Goal: Use online tool/utility: Utilize a website feature to perform a specific function

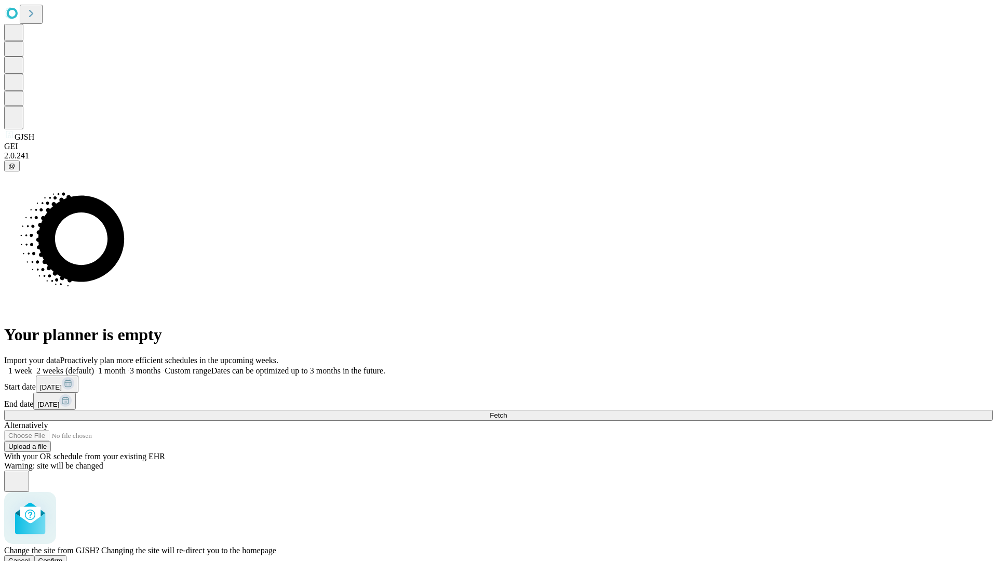
click at [63, 557] on span "Confirm" at bounding box center [50, 561] width 24 height 8
click at [32, 366] on label "1 week" at bounding box center [18, 370] width 28 height 9
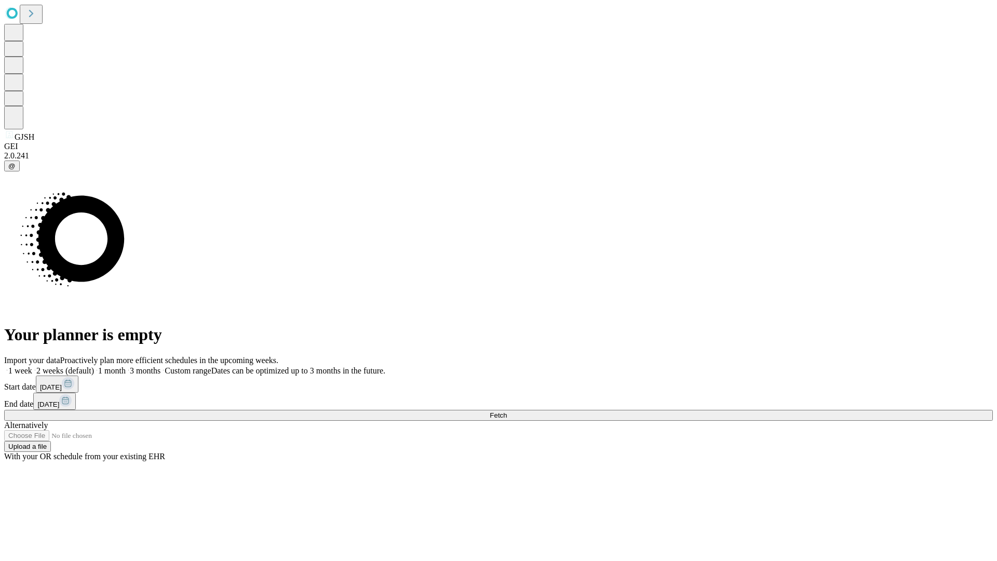
click at [507, 411] on span "Fetch" at bounding box center [498, 415] width 17 height 8
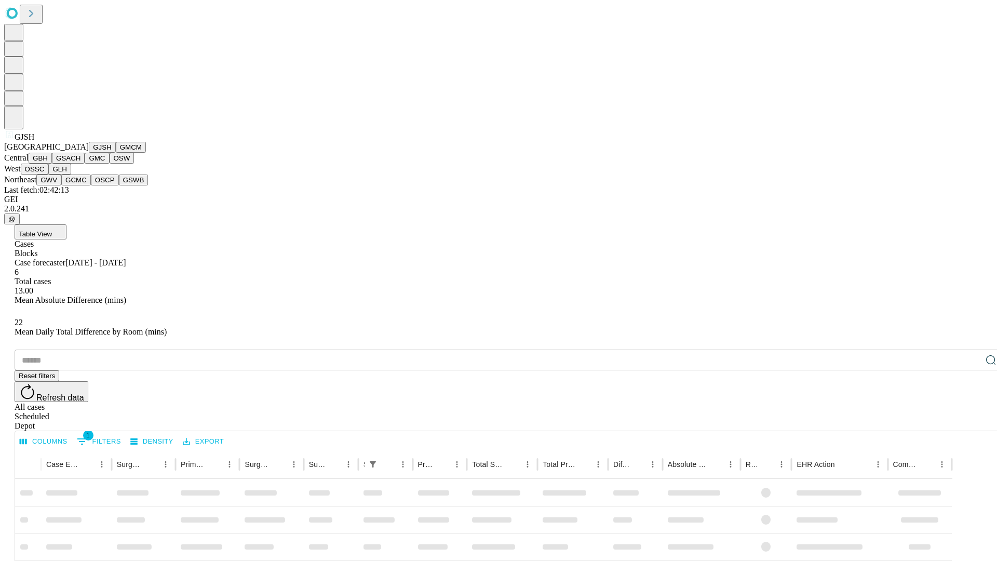
click at [116, 153] on button "GMCM" at bounding box center [131, 147] width 30 height 11
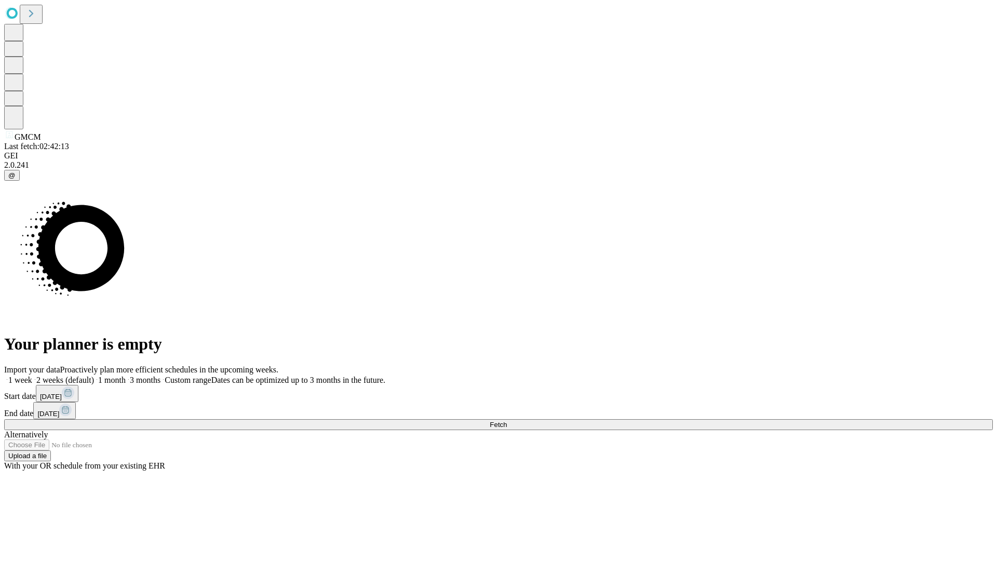
click at [32, 376] on label "1 week" at bounding box center [18, 380] width 28 height 9
click at [507, 421] on span "Fetch" at bounding box center [498, 425] width 17 height 8
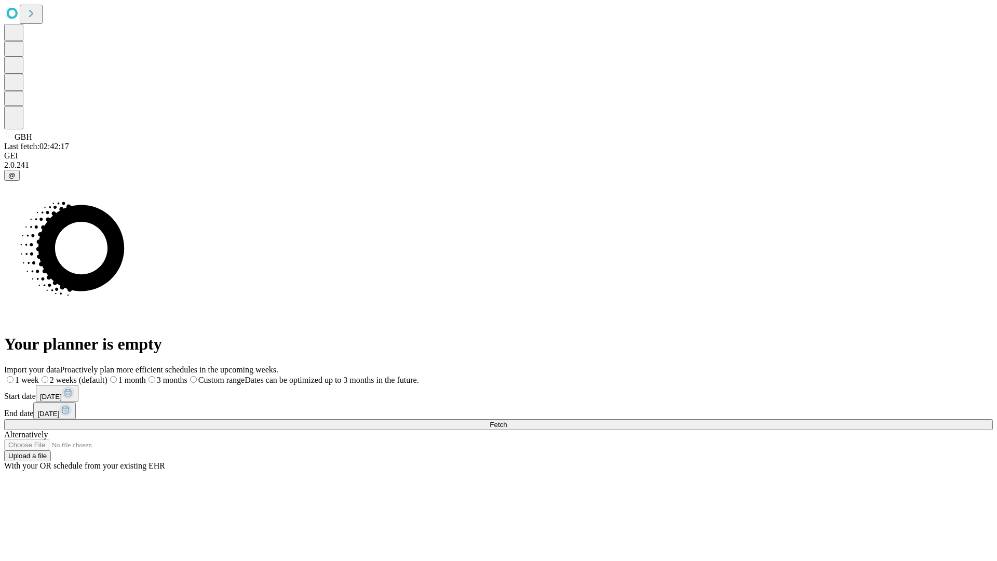
click at [39, 376] on label "1 week" at bounding box center [21, 380] width 35 height 9
click at [507, 421] on span "Fetch" at bounding box center [498, 425] width 17 height 8
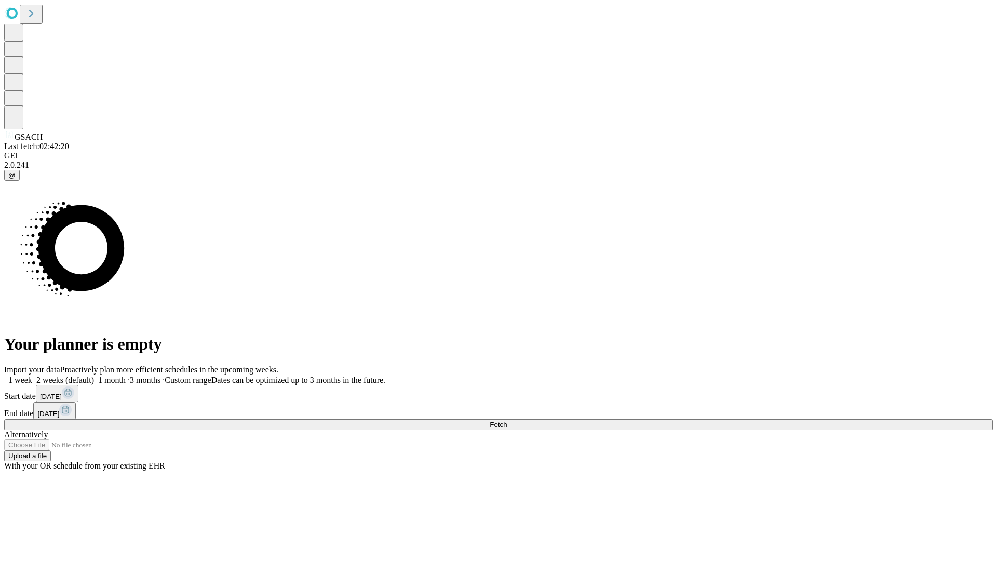
click at [32, 376] on label "1 week" at bounding box center [18, 380] width 28 height 9
click at [507, 421] on span "Fetch" at bounding box center [498, 425] width 17 height 8
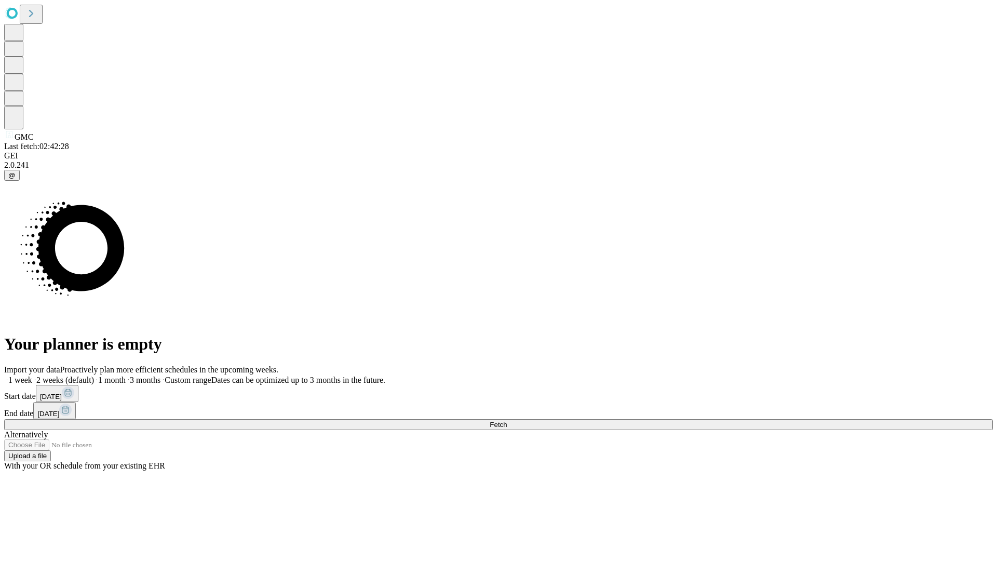
click at [507, 421] on span "Fetch" at bounding box center [498, 425] width 17 height 8
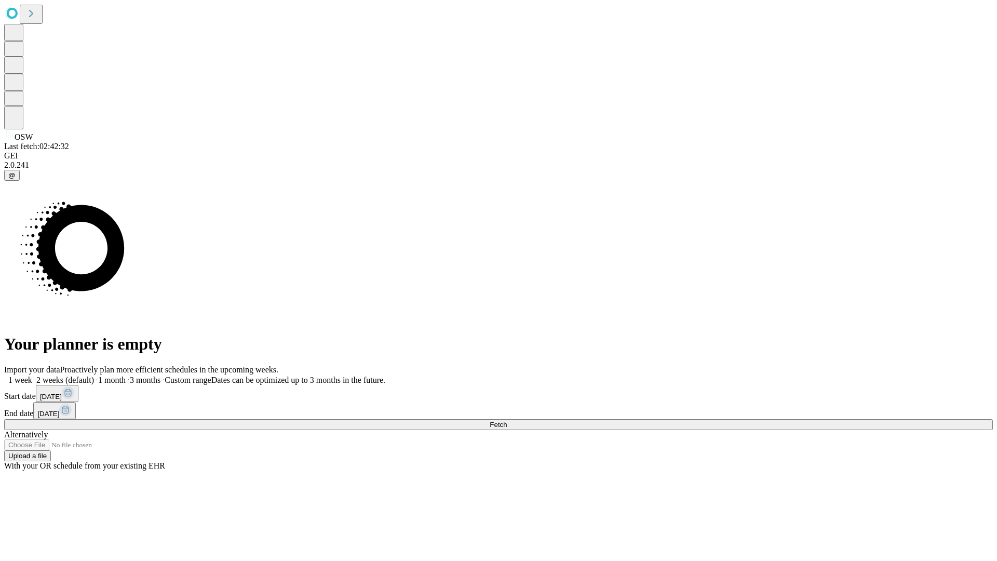
click at [32, 376] on label "1 week" at bounding box center [18, 380] width 28 height 9
click at [507, 421] on span "Fetch" at bounding box center [498, 425] width 17 height 8
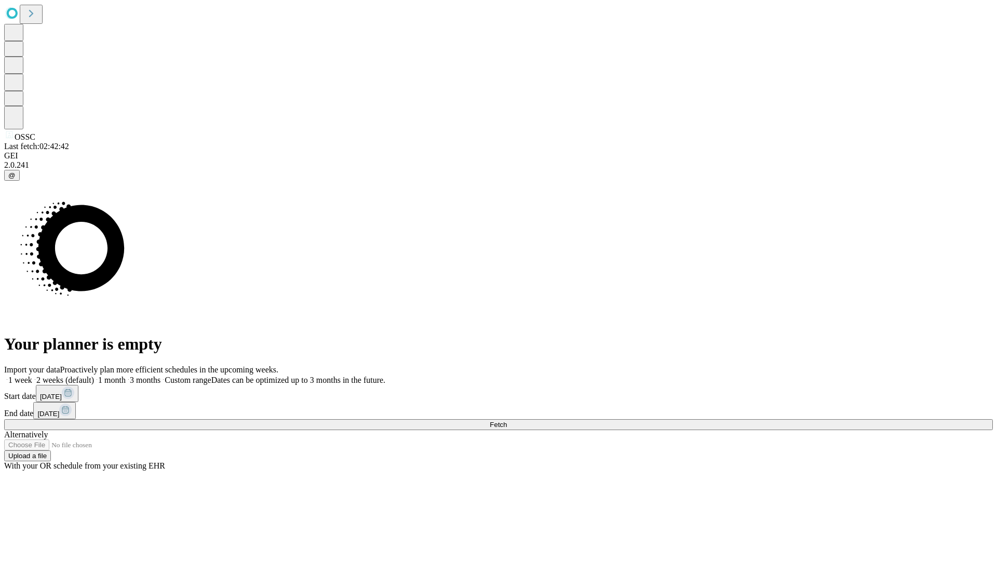
click at [32, 376] on label "1 week" at bounding box center [18, 380] width 28 height 9
click at [507, 421] on span "Fetch" at bounding box center [498, 425] width 17 height 8
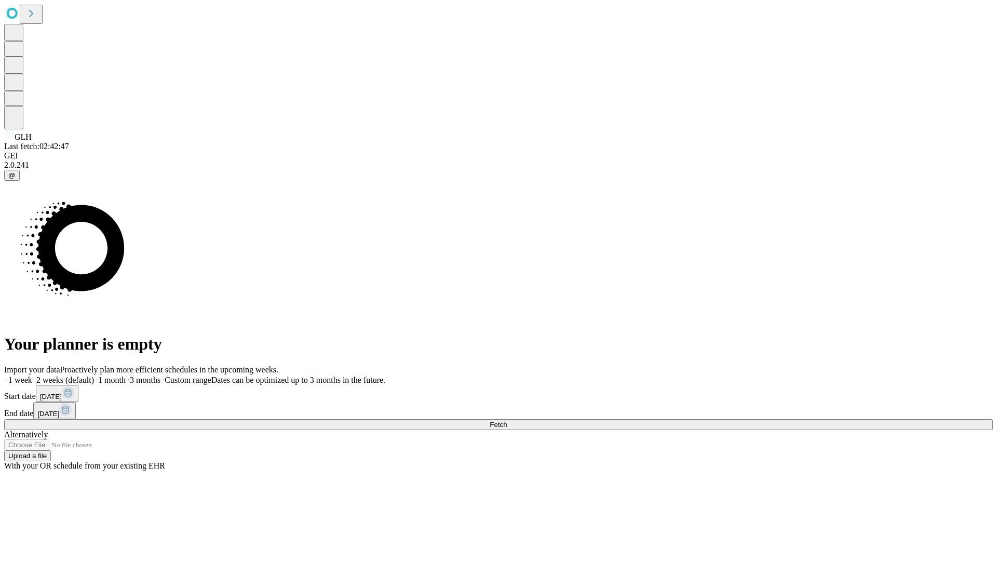
click at [32, 376] on label "1 week" at bounding box center [18, 380] width 28 height 9
click at [507, 421] on span "Fetch" at bounding box center [498, 425] width 17 height 8
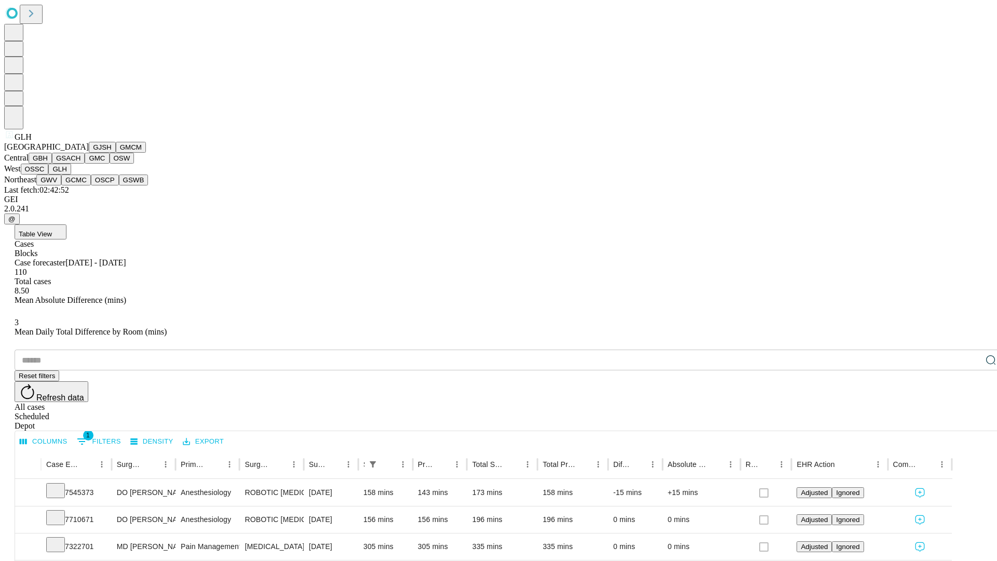
click at [61, 185] on button "GWV" at bounding box center [48, 180] width 25 height 11
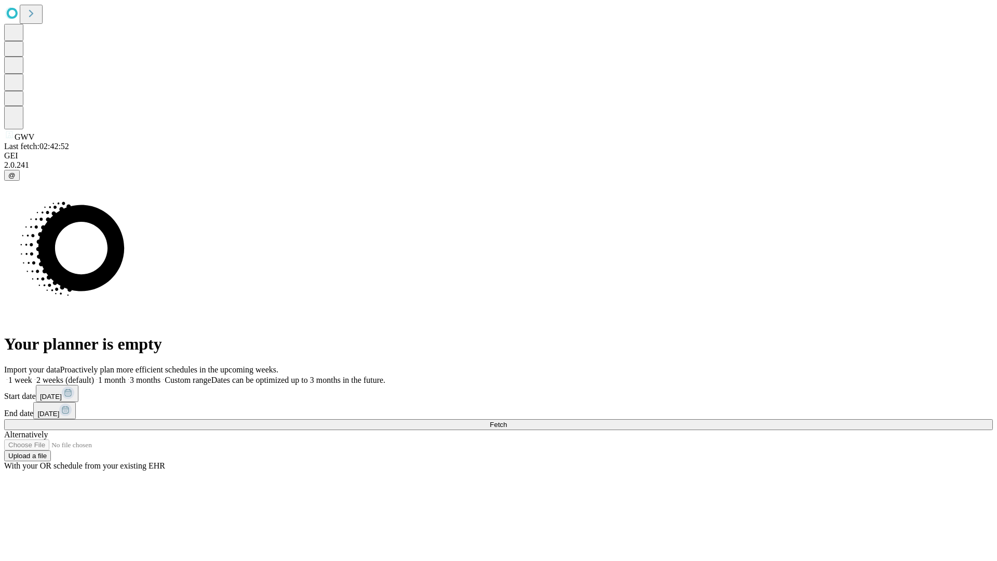
click at [32, 376] on label "1 week" at bounding box center [18, 380] width 28 height 9
click at [507, 421] on span "Fetch" at bounding box center [498, 425] width 17 height 8
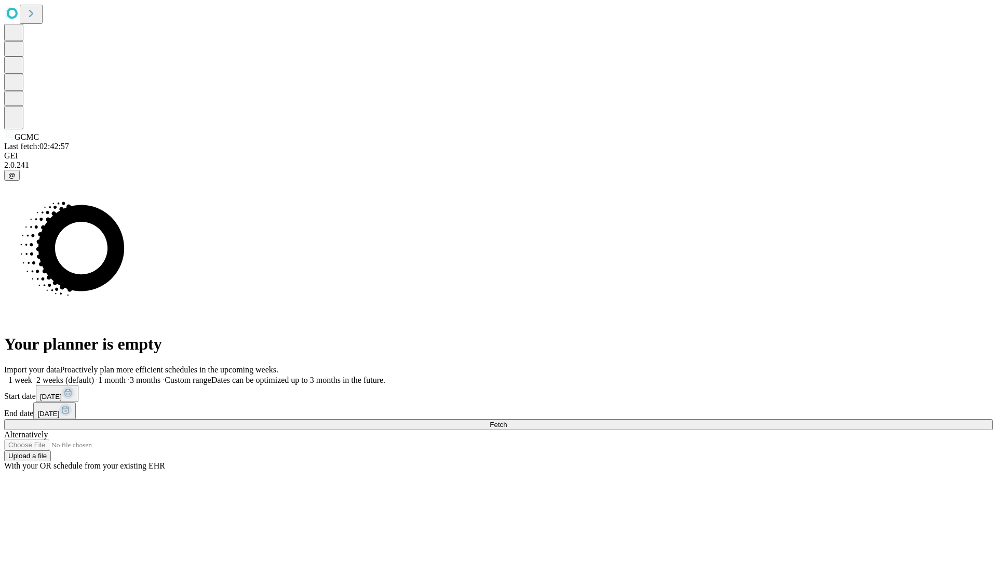
click at [32, 376] on label "1 week" at bounding box center [18, 380] width 28 height 9
click at [507, 421] on span "Fetch" at bounding box center [498, 425] width 17 height 8
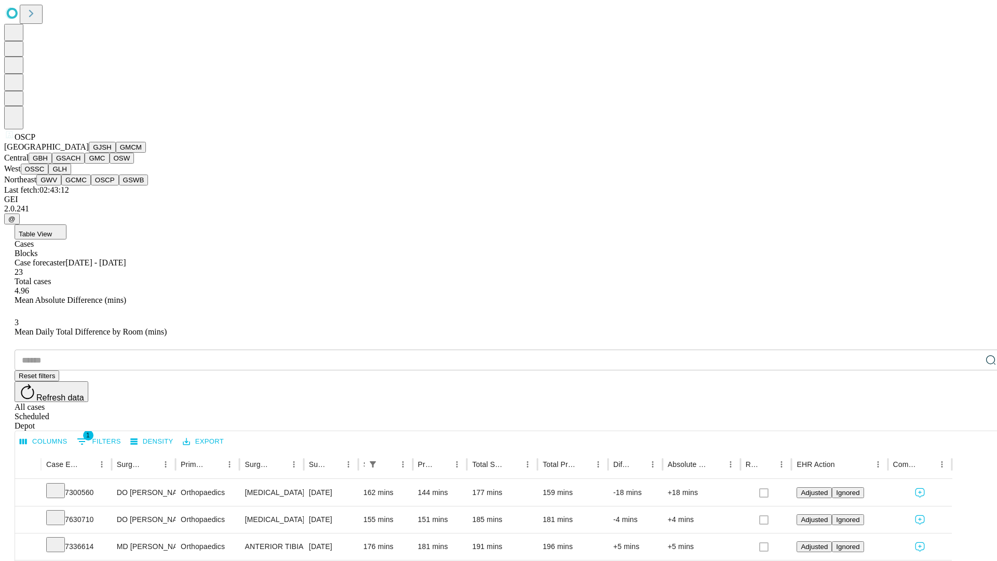
click at [119, 185] on button "GSWB" at bounding box center [134, 180] width 30 height 11
